Goal: Check status: Check status

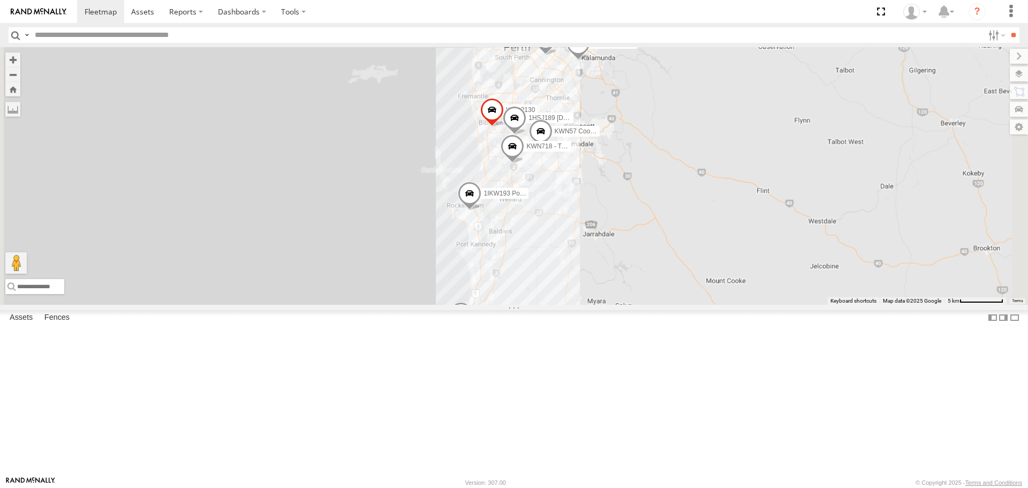
select select "**********"
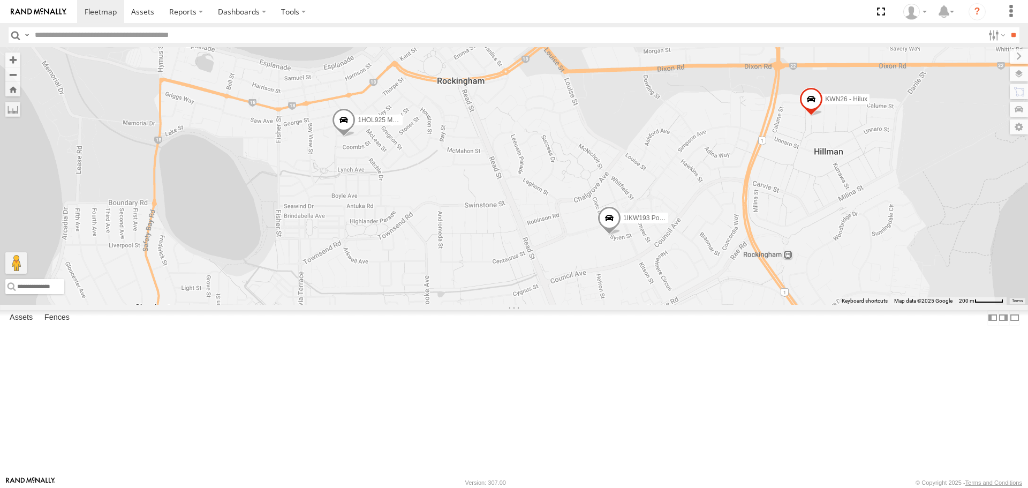
drag, startPoint x: 548, startPoint y: 365, endPoint x: 769, endPoint y: 340, distance: 221.9
click at [769, 304] on div "KWN2130 KWN83 Supervisor Park Contr KWN46 Facil.Maint 1HSJ189 [DOMAIN_NAME] KWN…" at bounding box center [514, 175] width 1028 height 257
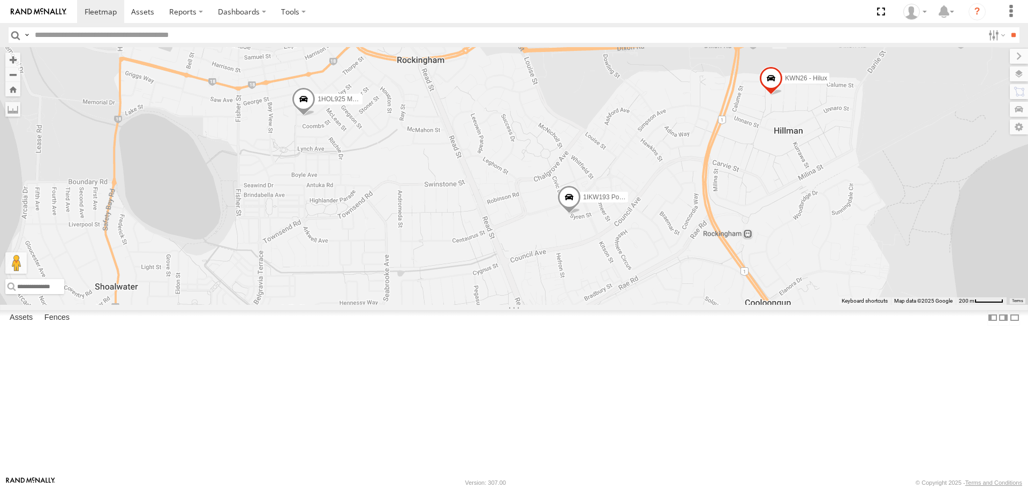
click at [581, 215] on span at bounding box center [569, 200] width 24 height 29
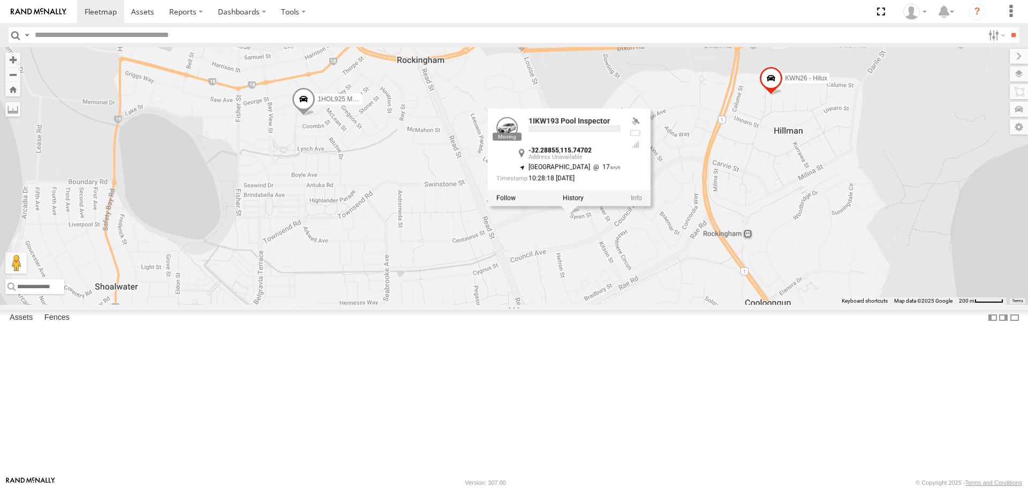
click at [583, 202] on label at bounding box center [573, 198] width 21 height 7
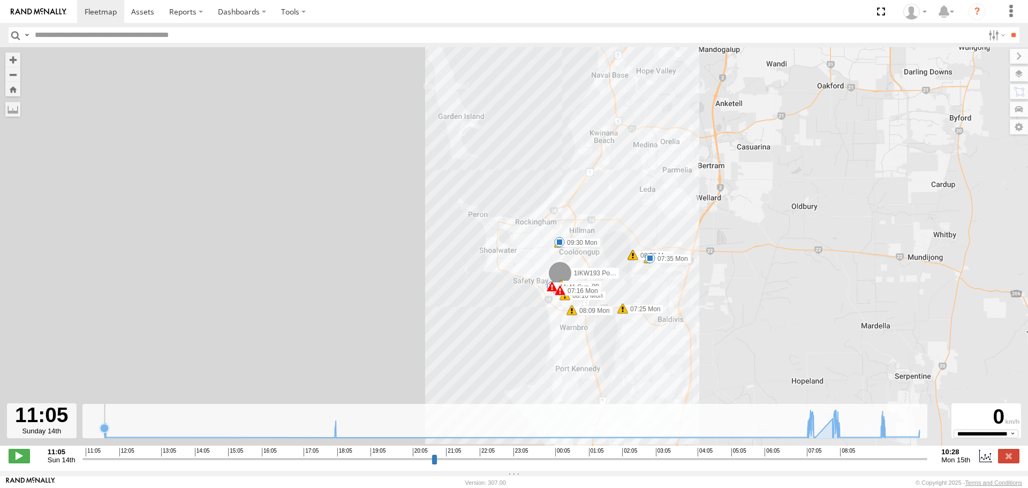
click at [105, 437] on icon at bounding box center [511, 422] width 825 height 27
click at [18, 35] on input "button" at bounding box center [16, 35] width 14 height 16
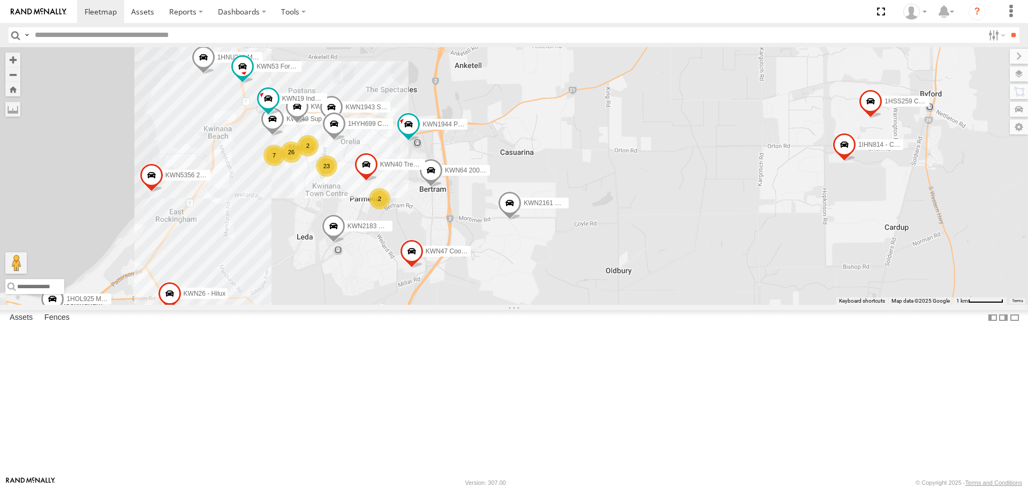
drag, startPoint x: 694, startPoint y: 271, endPoint x: 737, endPoint y: 177, distance: 104.0
click at [737, 177] on div "KWN1944 Parks KWN5356 2001086 Camera Trailer Rangers KWN2161 Workshop KWN2130 1…" at bounding box center [514, 175] width 1028 height 257
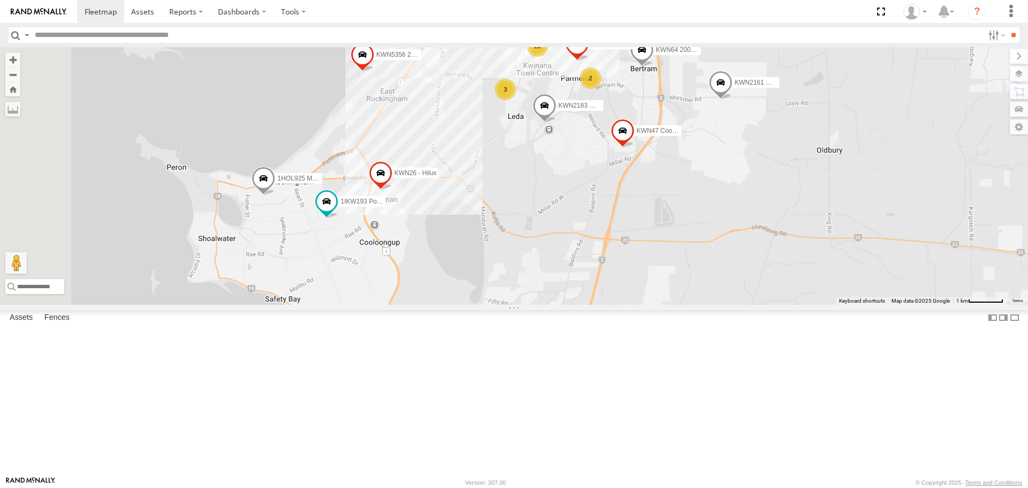
drag, startPoint x: 533, startPoint y: 305, endPoint x: 785, endPoint y: 176, distance: 283.2
click at [785, 176] on div "KWN1944 Parks KWN5356 2001086 Camera Trailer Rangers KWN2161 Workshop KWN2130 1…" at bounding box center [514, 175] width 1028 height 257
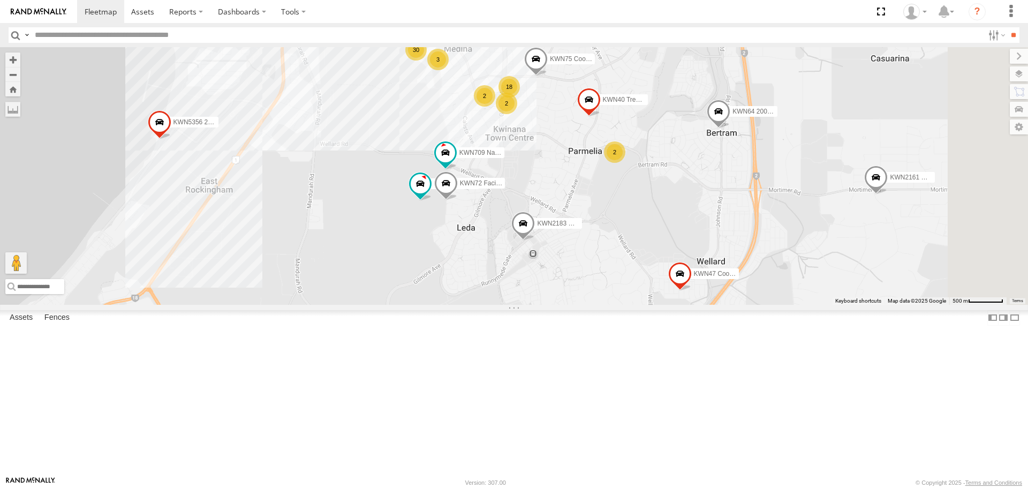
drag, startPoint x: 741, startPoint y: 261, endPoint x: 611, endPoint y: 339, distance: 152.5
click at [611, 304] on div "KWN1944 Parks KWN5356 2001086 Camera Trailer Rangers KWN2161 Workshop KWN2130 1…" at bounding box center [514, 175] width 1028 height 257
click at [676, 304] on div "KWN1944 Parks KWN5356 2001086 Camera Trailer Rangers KWN2161 Workshop KWN2130 1…" at bounding box center [514, 175] width 1028 height 257
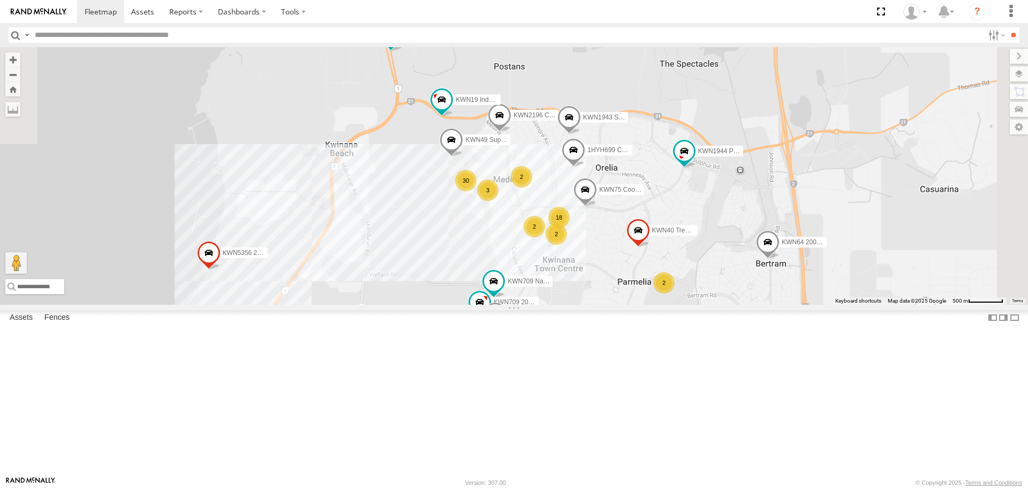
drag, startPoint x: 479, startPoint y: 156, endPoint x: 528, endPoint y: 286, distance: 139.6
click at [528, 286] on div "KWN1944 Parks KWN5356 2001086 Camera Trailer Rangers KWN2161 Workshop KWN2130 1…" at bounding box center [514, 175] width 1028 height 257
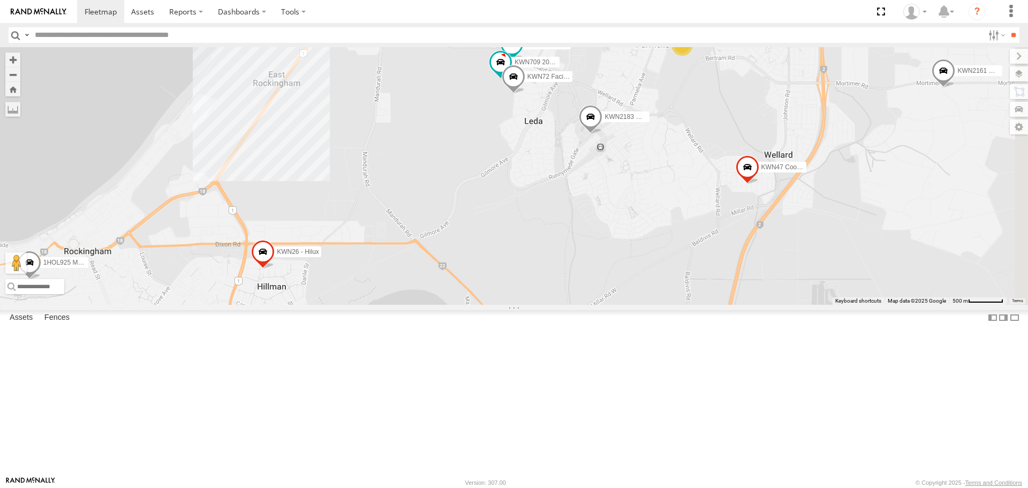
drag, startPoint x: 535, startPoint y: 442, endPoint x: 555, endPoint y: 203, distance: 239.5
click at [555, 203] on div "KWN1944 Parks KWN5356 2001086 Camera Trailer Rangers KWN2161 Workshop KWN2130 1…" at bounding box center [514, 175] width 1028 height 257
click at [496, 50] on span at bounding box center [486, 40] width 19 height 19
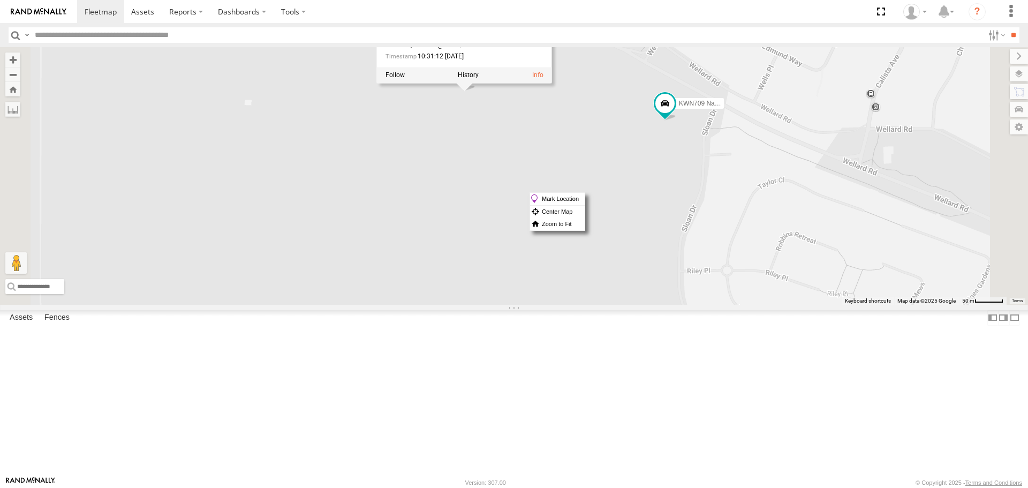
drag, startPoint x: 797, startPoint y: 192, endPoint x: 768, endPoint y: 203, distance: 30.8
click at [754, 216] on div "KWN1944 Parks KWN5356 2001086 Camera Trailer Rangers KWN2161 Workshop KWN2130 1…" at bounding box center [514, 175] width 1028 height 257
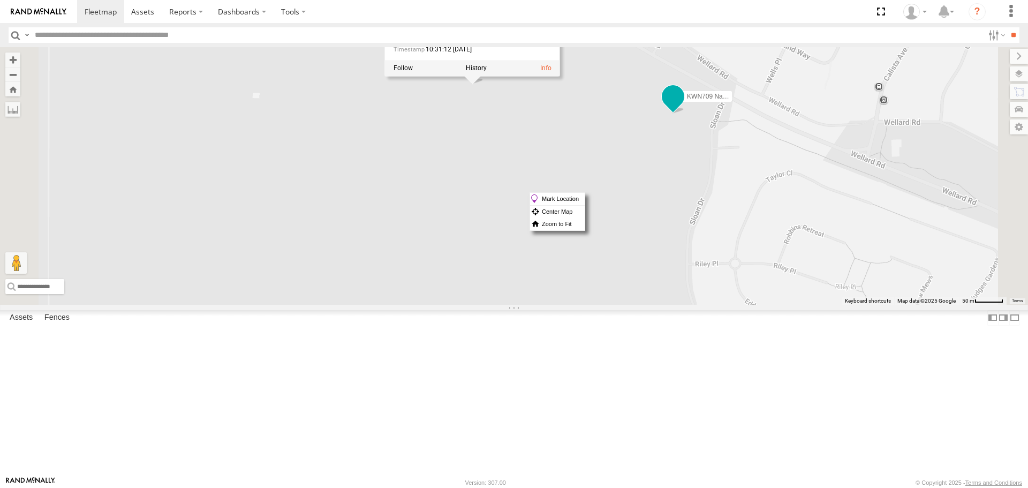
click at [682, 107] on span at bounding box center [672, 96] width 19 height 19
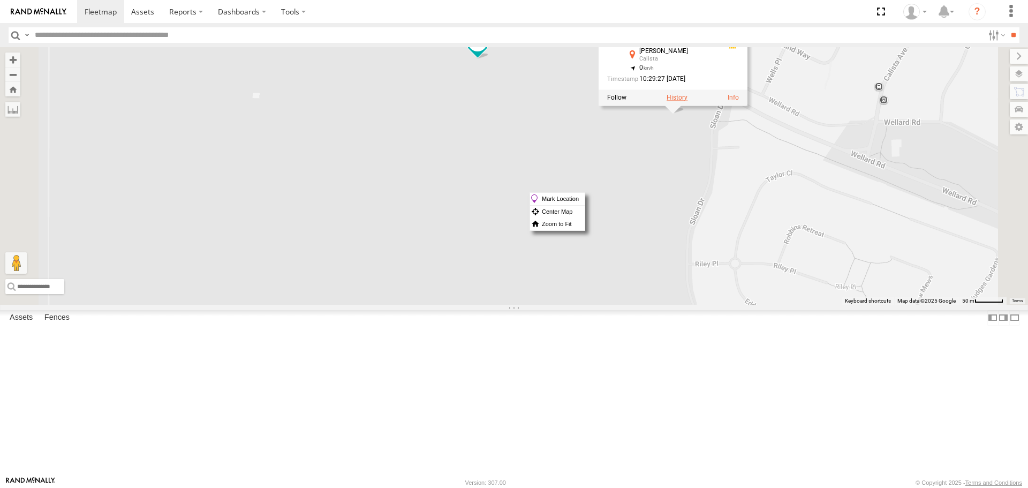
click at [687, 102] on label at bounding box center [676, 97] width 21 height 7
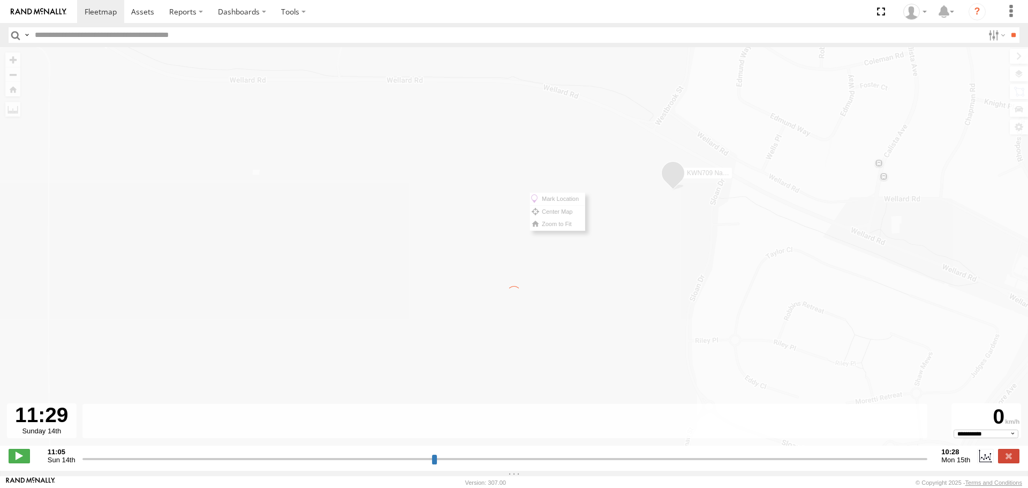
type input "**********"
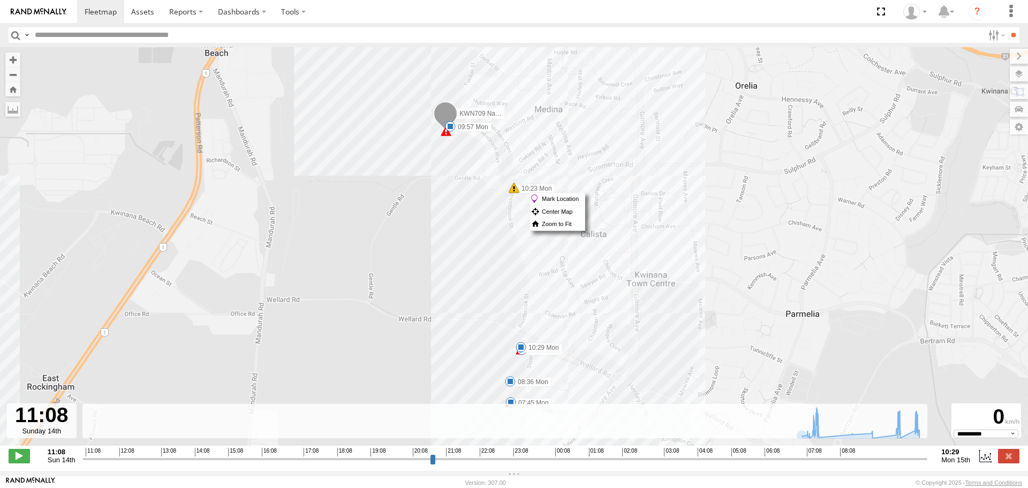
click at [926, 371] on div "KWN709 Natural Areas 07:45 Mon 08:36 Mon 09:14 Mon 09:57 Mon 10:23 Mon 10:29 Mo…" at bounding box center [514, 251] width 1028 height 409
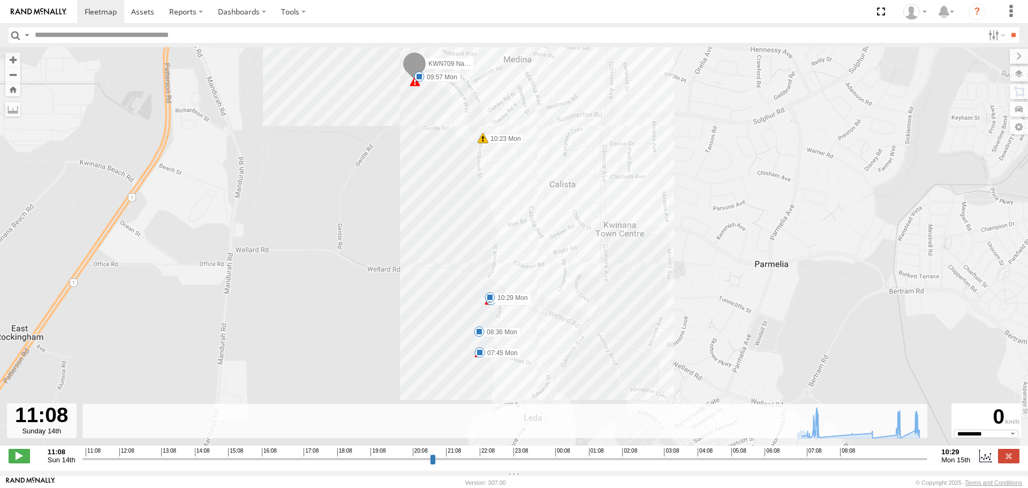
drag, startPoint x: 649, startPoint y: 384, endPoint x: 618, endPoint y: 333, distance: 60.3
click at [618, 333] on div "KWN709 Natural Areas 07:45 Mon 08:36 Mon 09:14 Mon 09:57 Mon 10:23 Mon 10:29 Mo…" at bounding box center [514, 251] width 1028 height 409
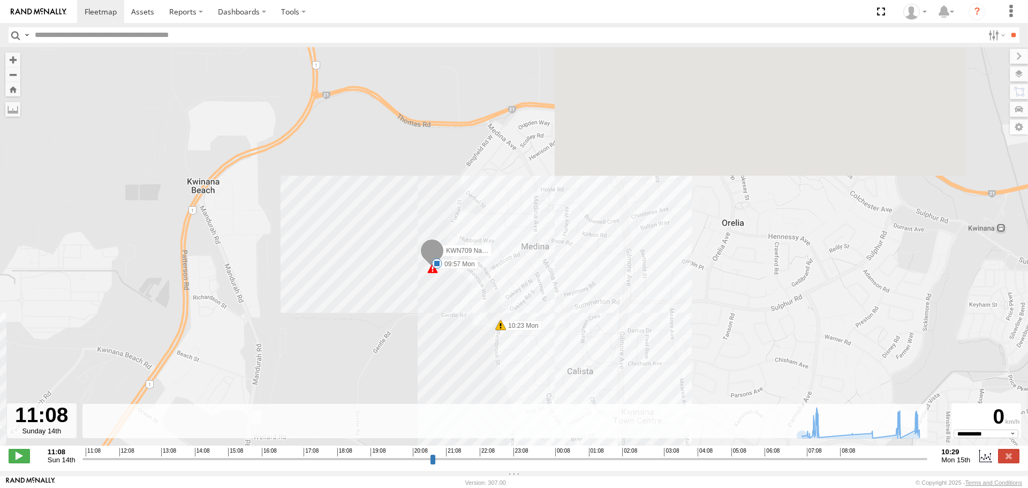
drag, startPoint x: 651, startPoint y: 240, endPoint x: 654, endPoint y: 300, distance: 59.5
click at [654, 300] on div "KWN709 Natural Areas 07:45 Mon 08:36 Mon 09:14 Mon 09:57 Mon 10:23 Mon 10:29 Mo…" at bounding box center [514, 251] width 1028 height 409
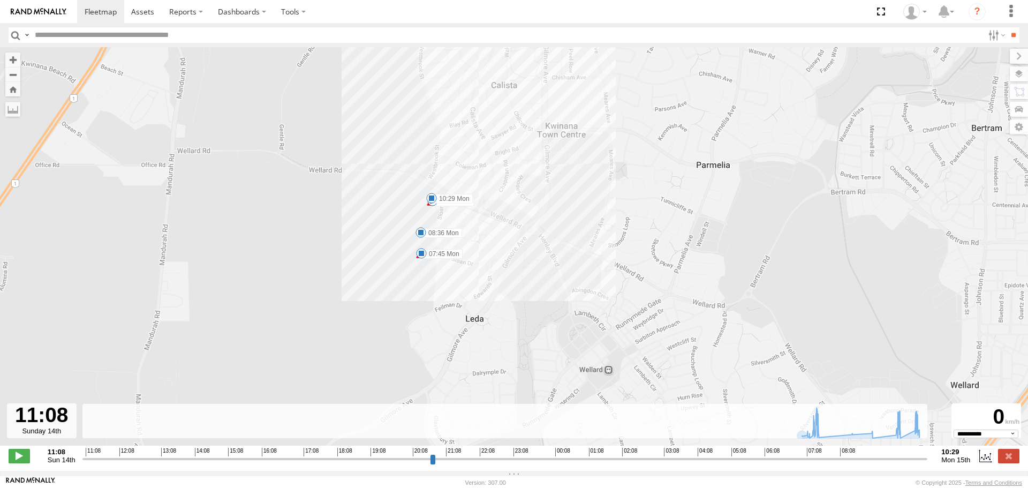
drag, startPoint x: 817, startPoint y: 340, endPoint x: 741, endPoint y: 47, distance: 302.5
click at [741, 47] on div "KWN709 Natural Areas 07:45 Mon 08:36 Mon 09:14 Mon 09:57 Mon 10:23 Mon 10:29 Mo…" at bounding box center [514, 251] width 1028 height 409
